Goal: Task Accomplishment & Management: Use online tool/utility

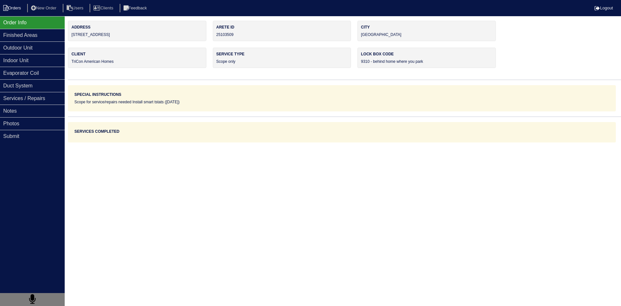
click at [7, 9] on icon at bounding box center [5, 8] width 5 height 6
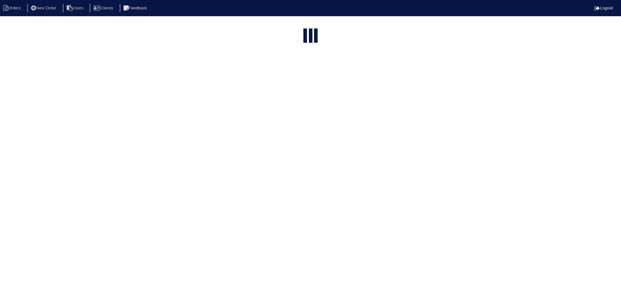
select select "15"
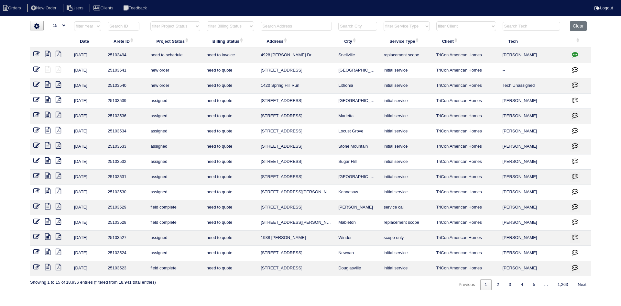
click at [314, 28] on input "text" at bounding box center [296, 26] width 71 height 9
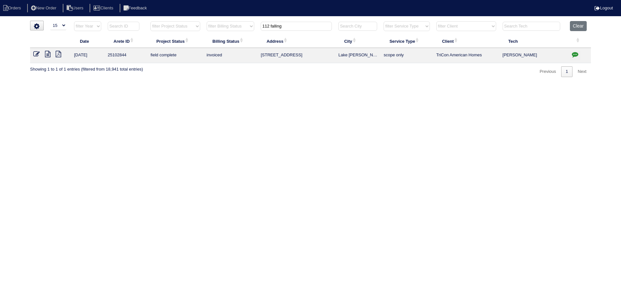
type input "112 falling"
click at [48, 54] on icon at bounding box center [48, 54] width 6 height 6
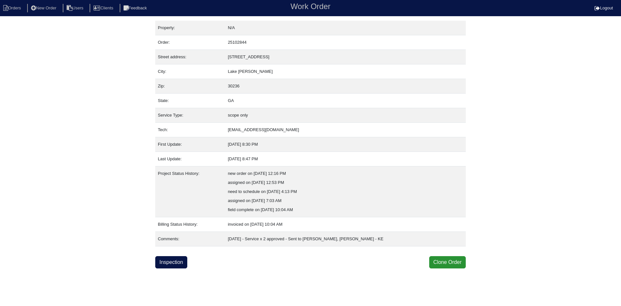
click at [175, 254] on div "Property: N/A Order: 25102844 Street address: 112 Falling Waters Dr City: Lake …" at bounding box center [310, 145] width 311 height 248
click at [174, 260] on link "Inspection" at bounding box center [171, 262] width 32 height 12
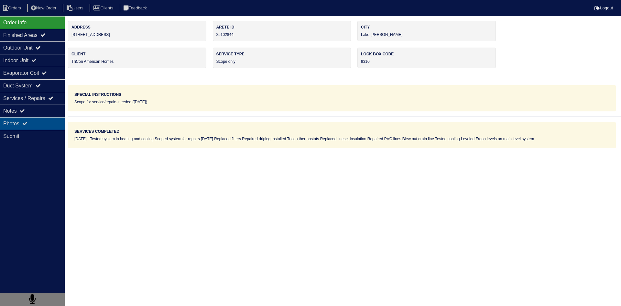
click at [40, 124] on div "Photos" at bounding box center [32, 123] width 65 height 13
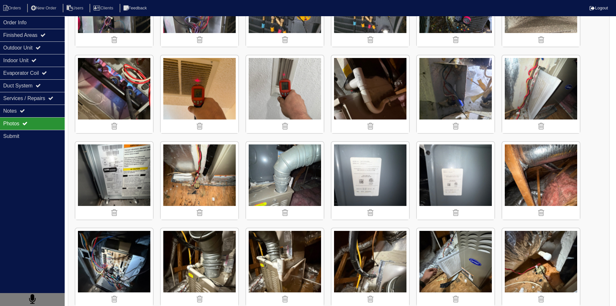
scroll to position [324, 0]
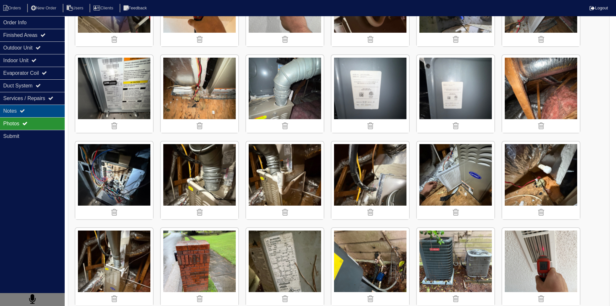
click at [37, 113] on div "Notes" at bounding box center [32, 111] width 65 height 13
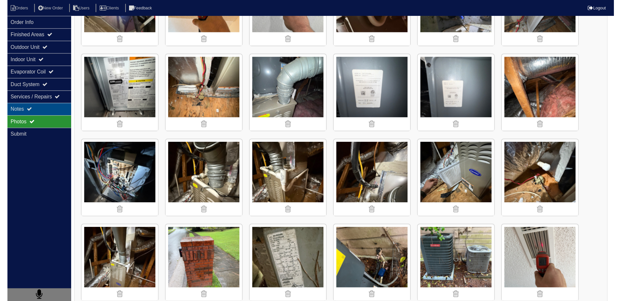
scroll to position [0, 0]
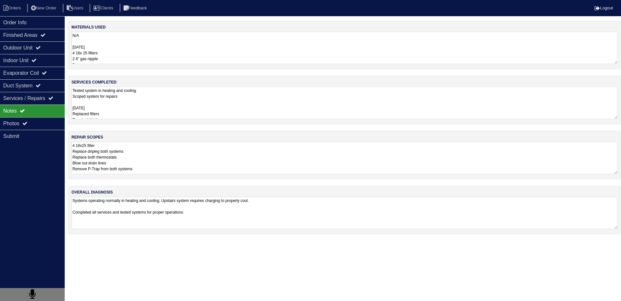
click at [182, 156] on textarea "4 16x25 filter Replace dripleg both systems Replace both thermostats Blow out d…" at bounding box center [345, 158] width 546 height 32
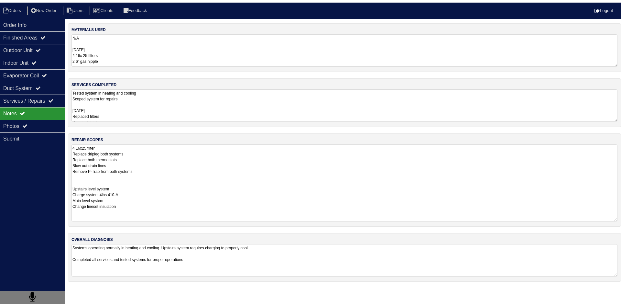
scroll to position [39, 0]
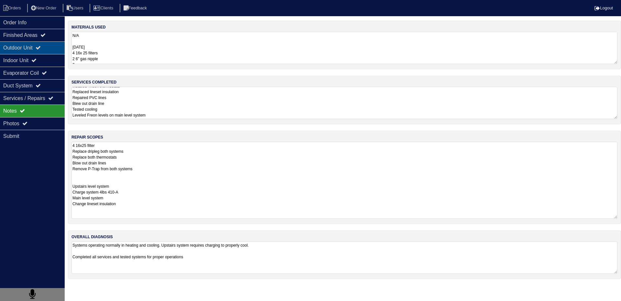
click at [16, 50] on div "Outdoor Unit" at bounding box center [32, 47] width 65 height 13
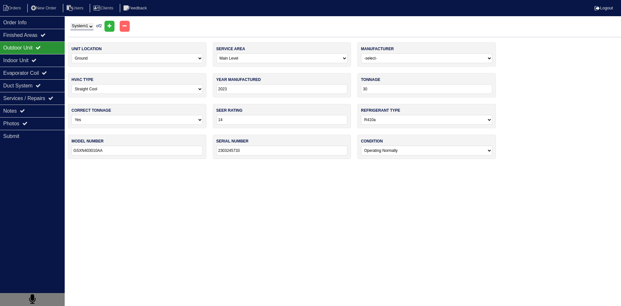
click at [89, 28] on select "System 1 System 2" at bounding box center [82, 26] width 23 height 7
select select "2"
click at [71, 23] on select "System 1 System 2" at bounding box center [82, 26] width 23 height 7
select select "1"
select select "Carrier"
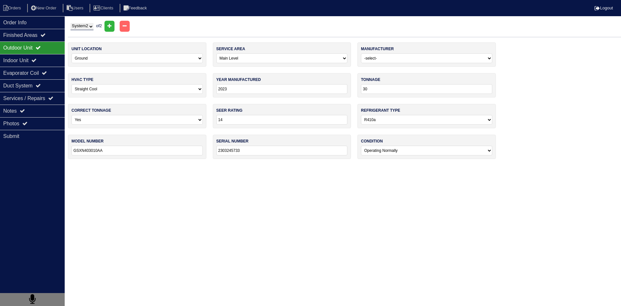
type input "2014"
type input "CA13NA030 - A"
type input "3014X62459"
click at [16, 28] on div "Order Info" at bounding box center [32, 22] width 65 height 13
